Goal: Task Accomplishment & Management: Use online tool/utility

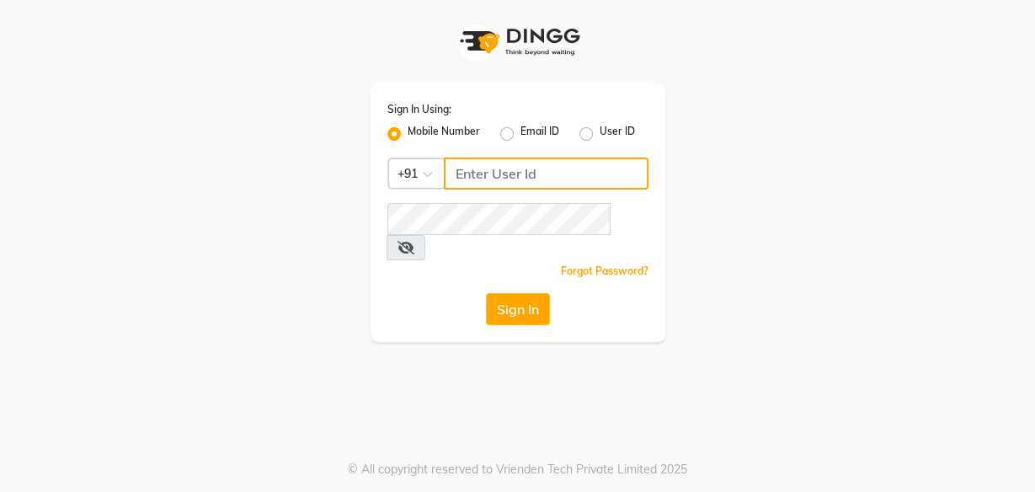
click at [484, 169] on input "Username" at bounding box center [546, 173] width 205 height 32
type input "9324069566"
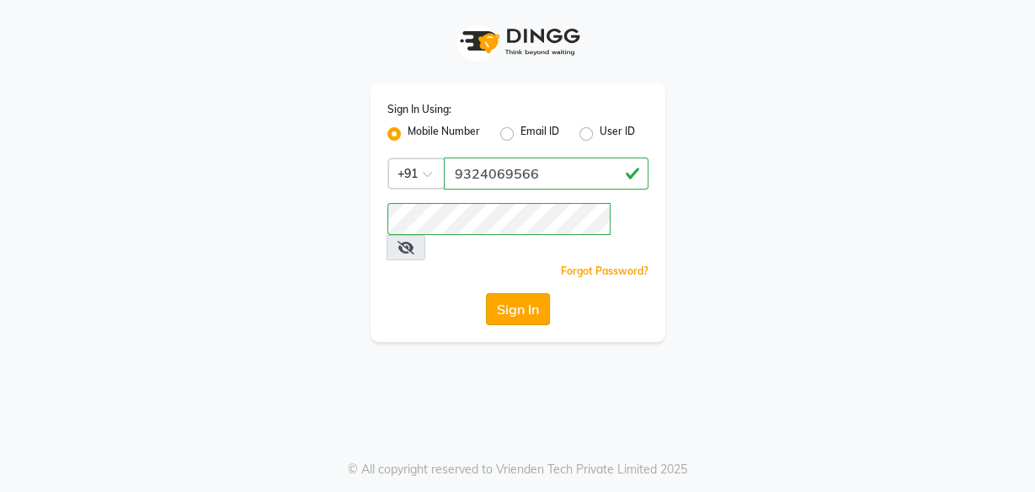
click at [522, 293] on button "Sign In" at bounding box center [518, 309] width 64 height 32
